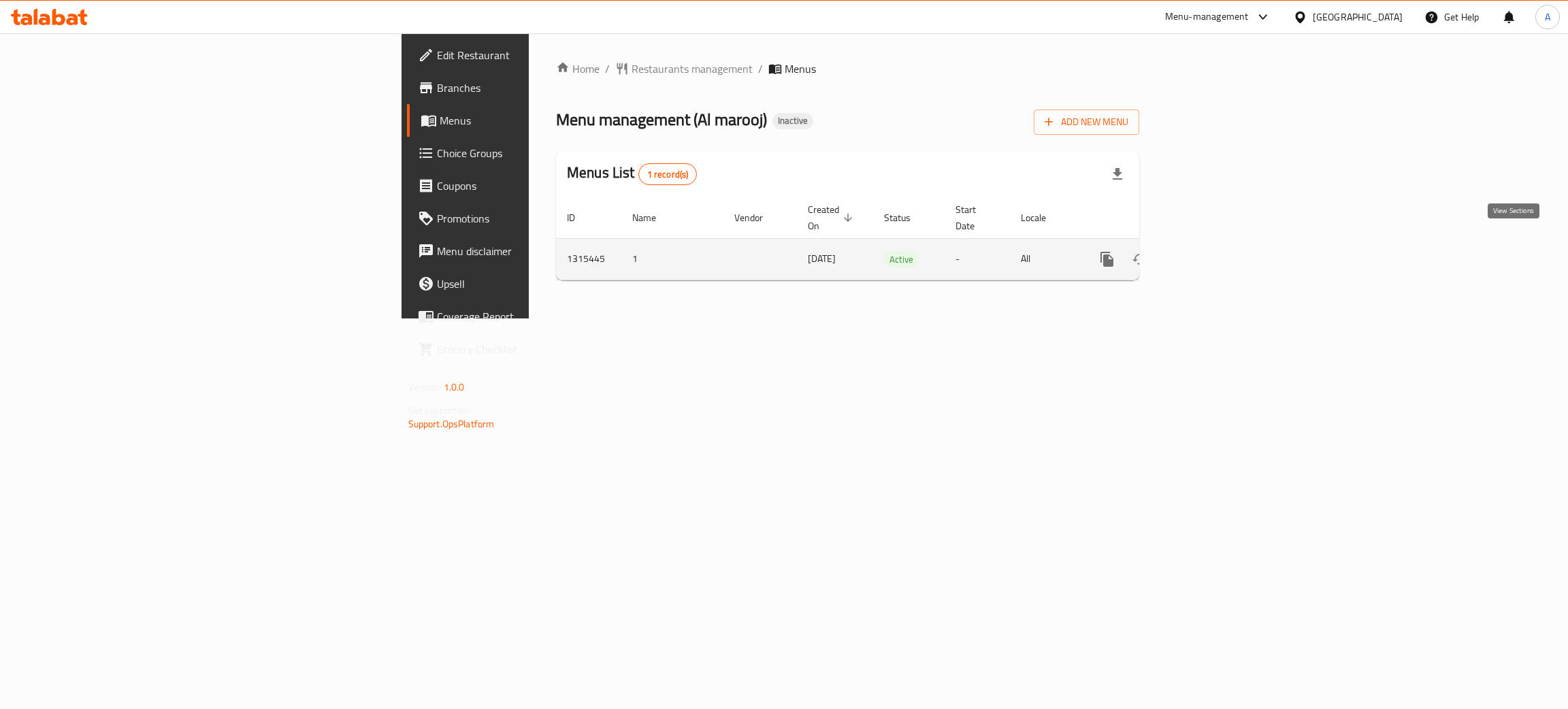
click at [1213, 251] on icon "enhanced table" at bounding box center [1205, 259] width 16 height 16
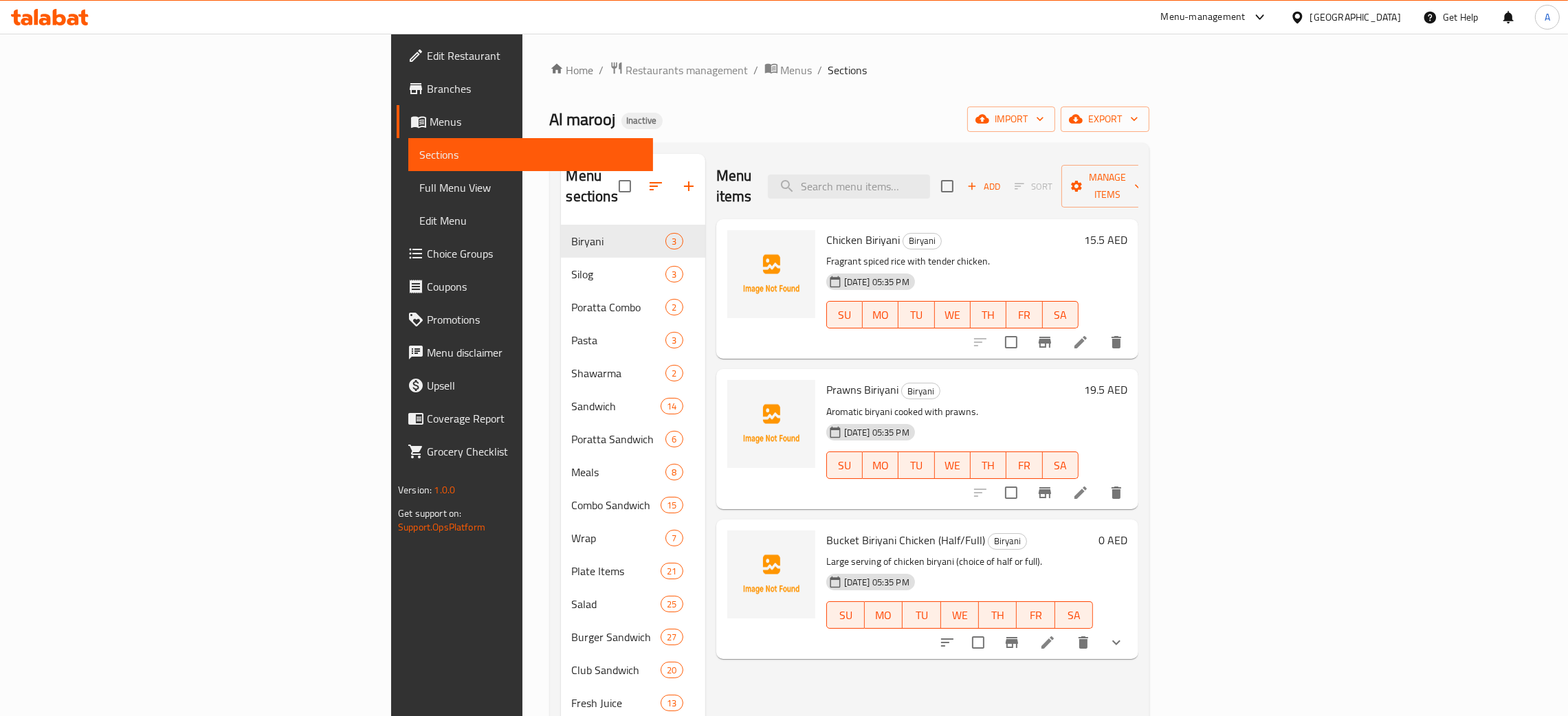
click at [420, 188] on span "Full Menu View" at bounding box center [531, 187] width 223 height 16
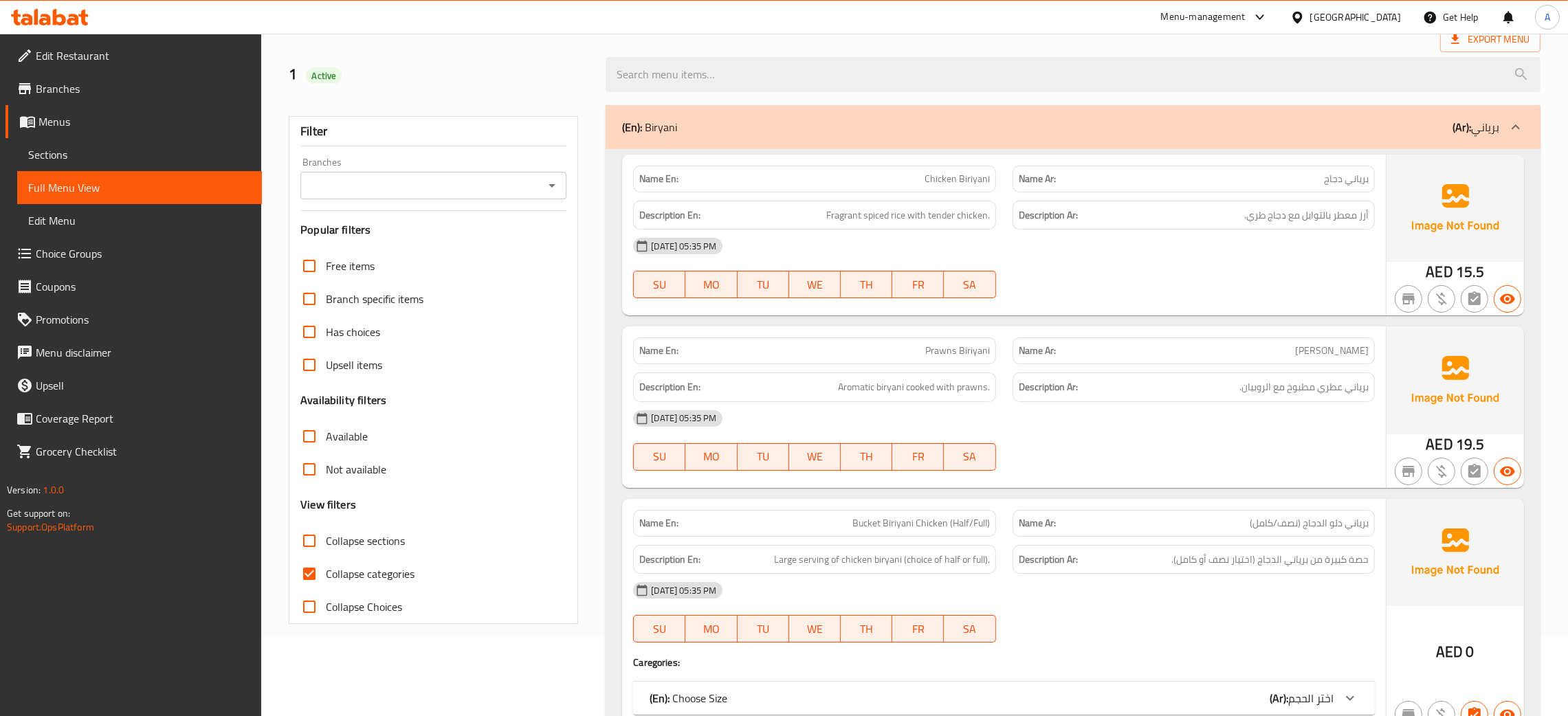
scroll to position [206, 0]
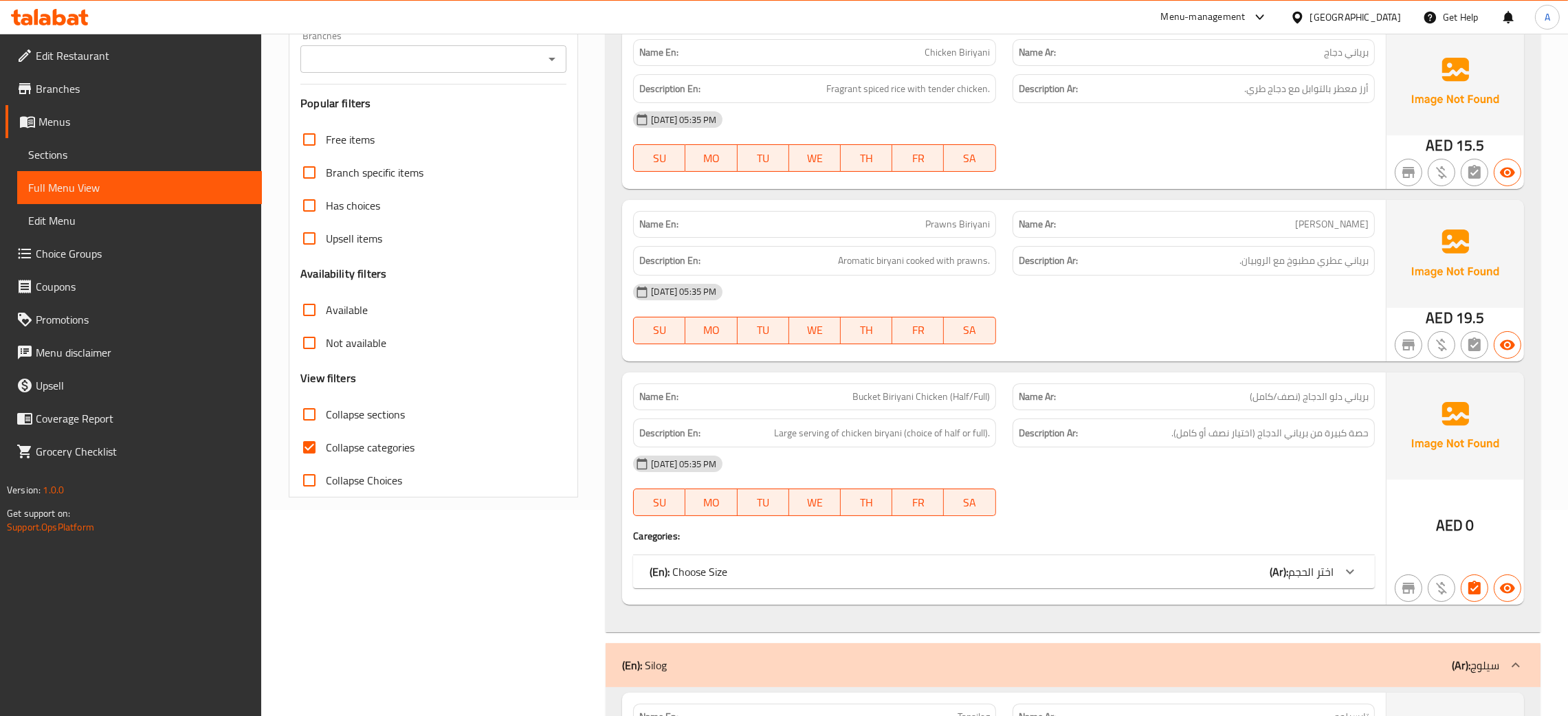
click at [1151, 165] on div at bounding box center [1193, 172] width 379 height 16
click at [317, 444] on input "Collapse categories" at bounding box center [309, 447] width 33 height 33
checkbox input "false"
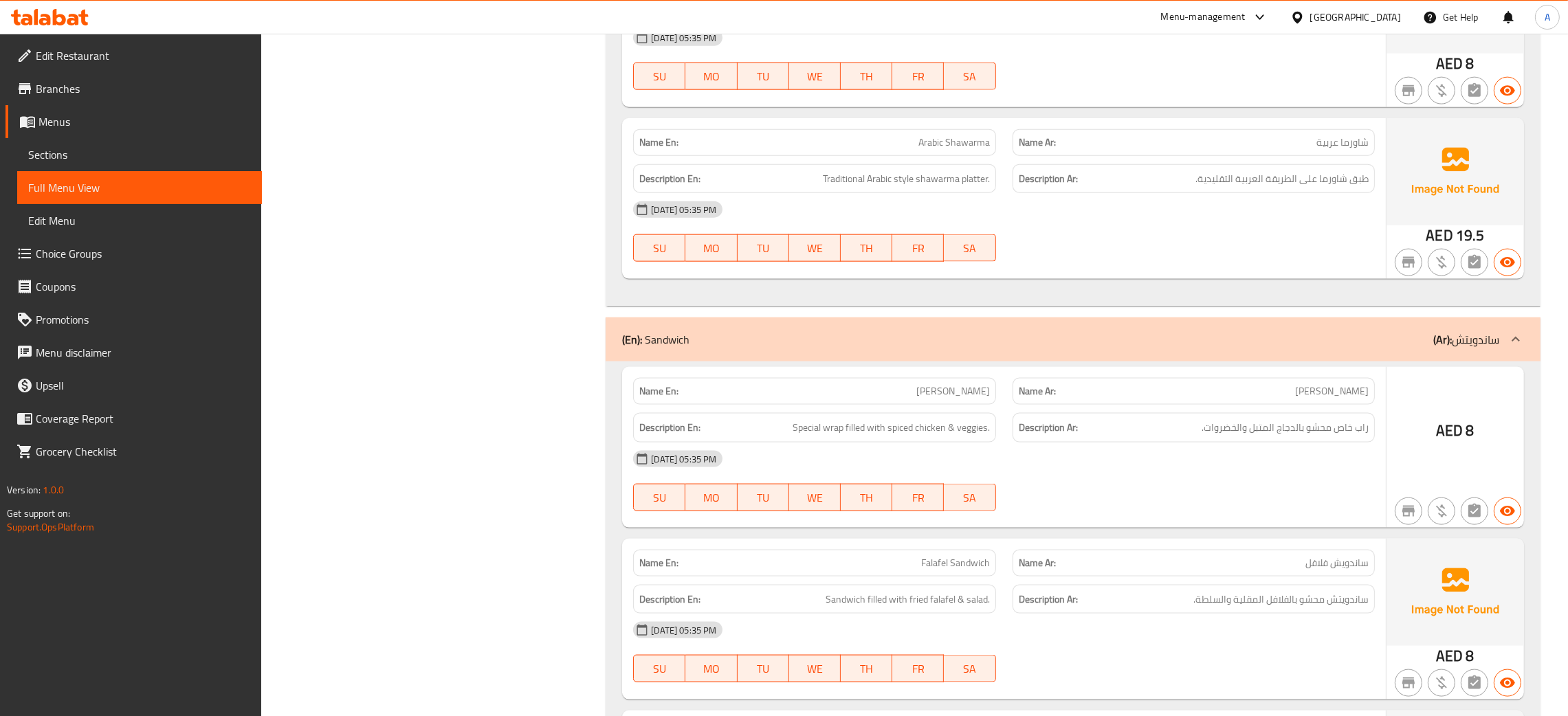
scroll to position [0, 0]
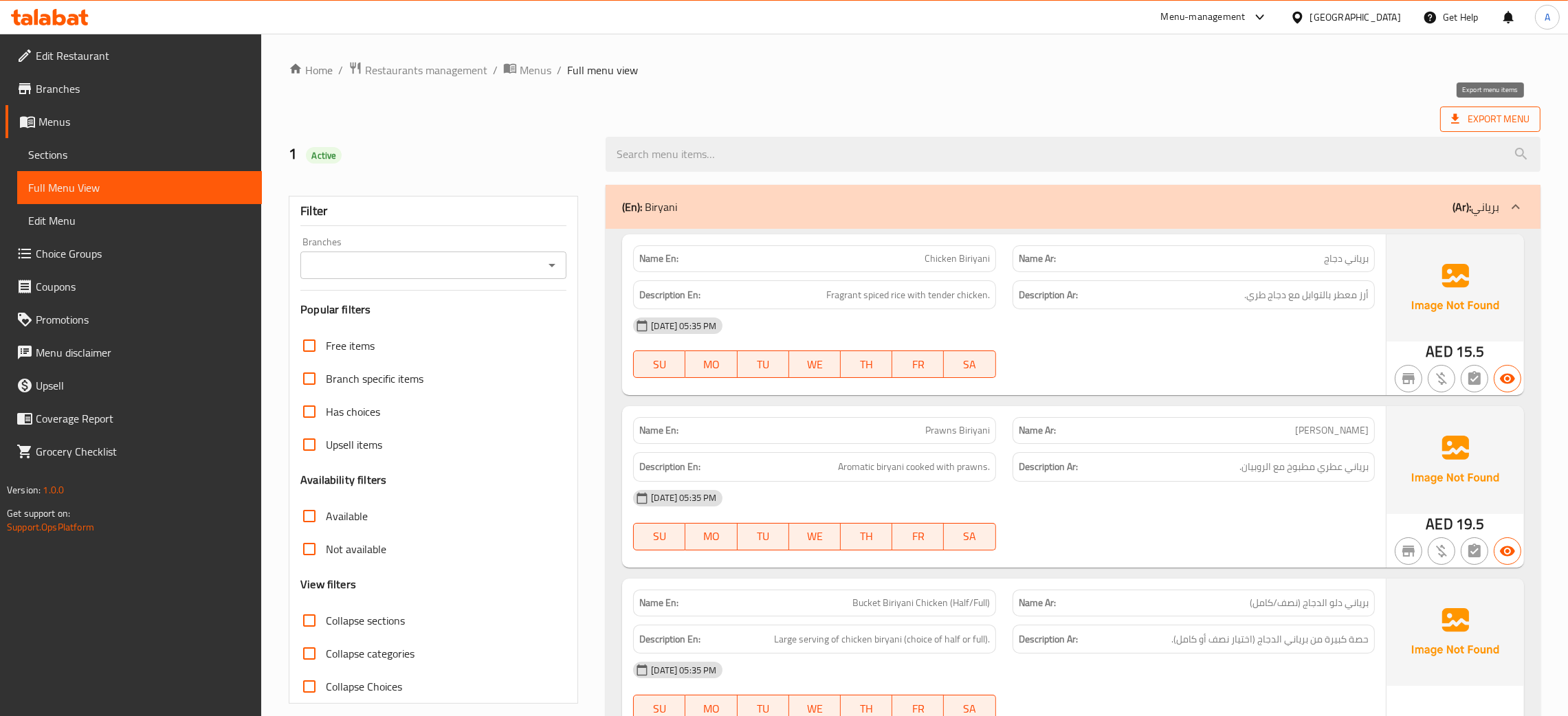
click at [1502, 125] on span "Export Menu" at bounding box center [1491, 119] width 78 height 17
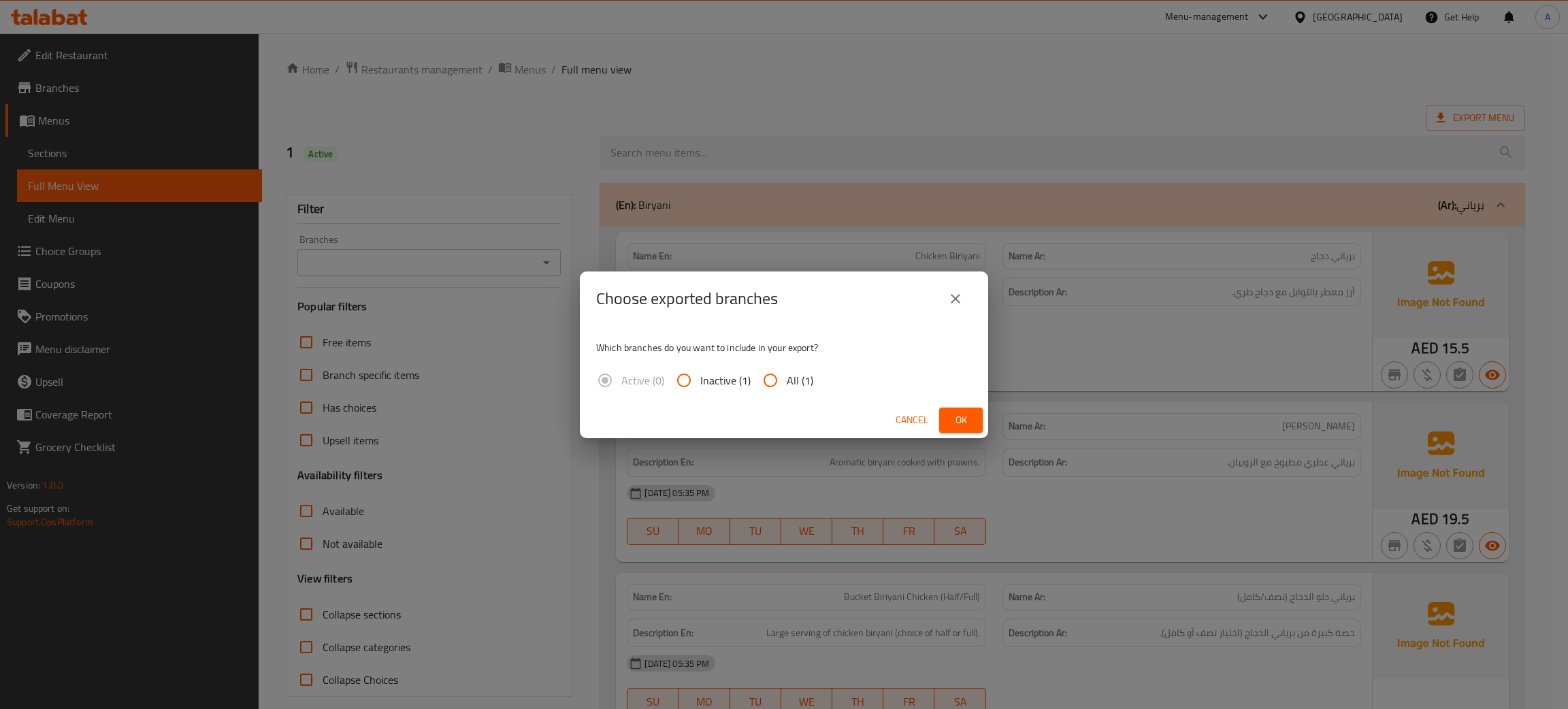
click at [763, 376] on input "All (1)" at bounding box center [770, 380] width 33 height 33
radio input "true"
click at [969, 418] on span "Ok" at bounding box center [960, 420] width 22 height 17
